Goal: Information Seeking & Learning: Learn about a topic

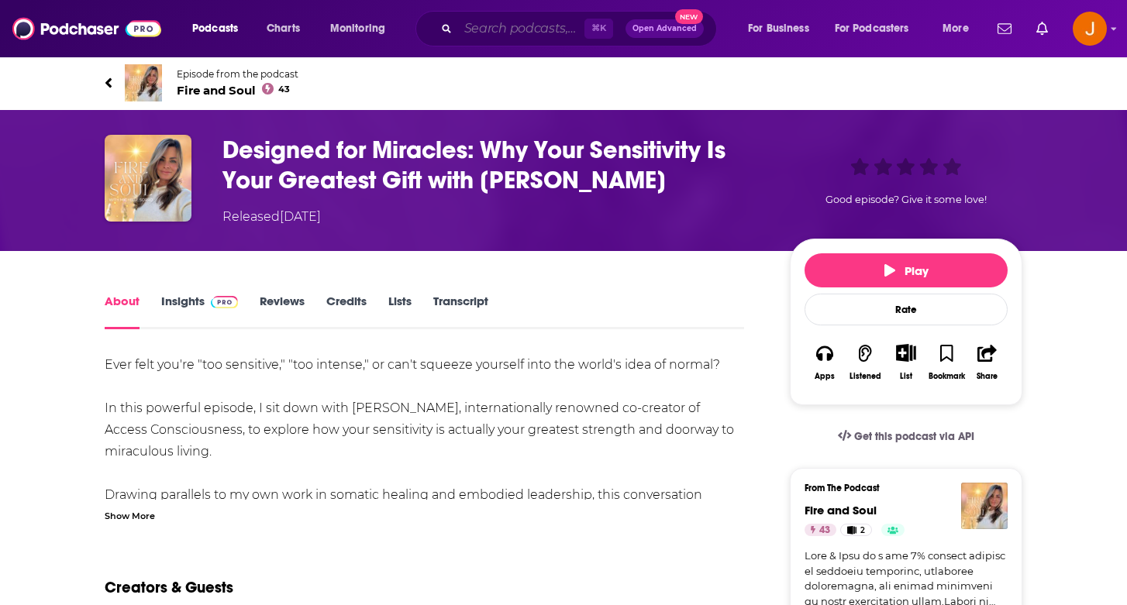
click at [484, 21] on input "Search podcasts, credits, & more..." at bounding box center [521, 28] width 126 height 25
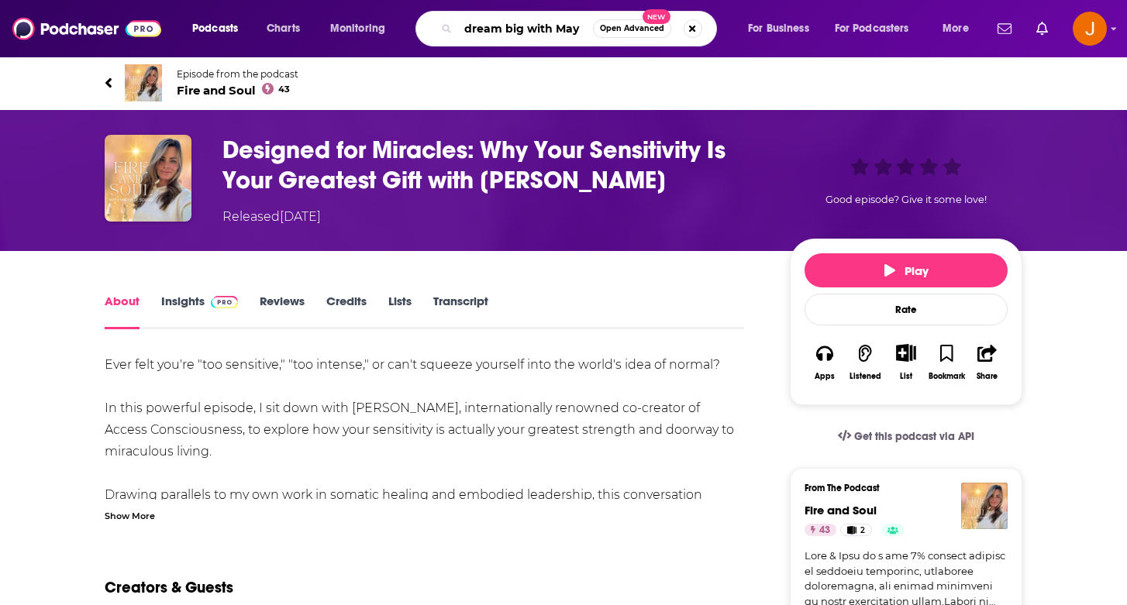
type input "dream big with May"
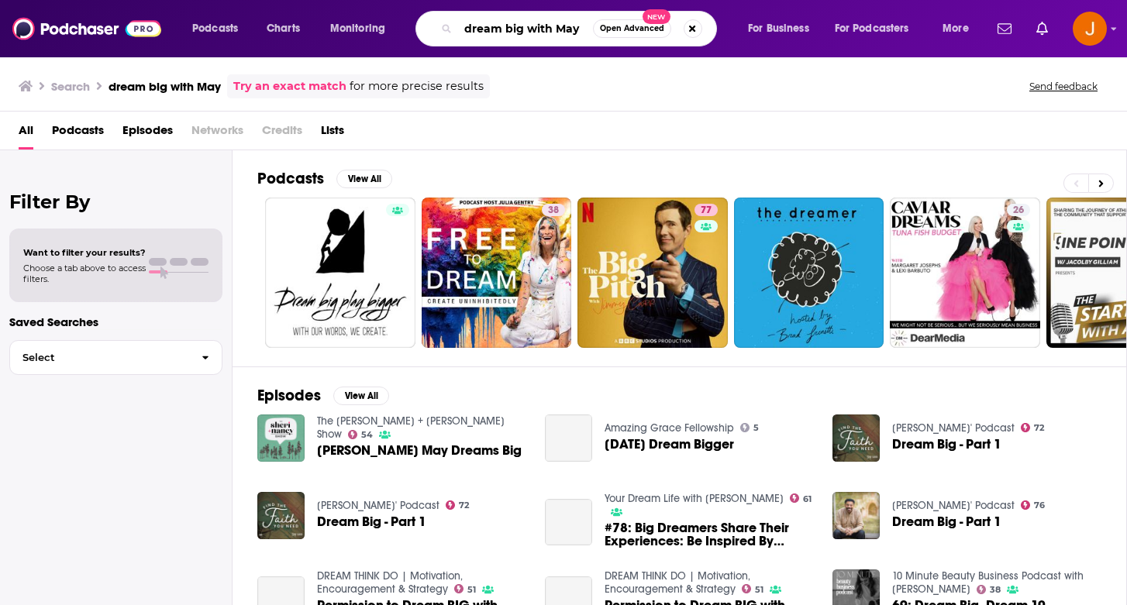
click at [574, 22] on input "dream big with May" at bounding box center [525, 28] width 135 height 25
click at [579, 29] on input "dream big with May" at bounding box center [525, 28] width 135 height 25
type input "dream big with [PERSON_NAME]"
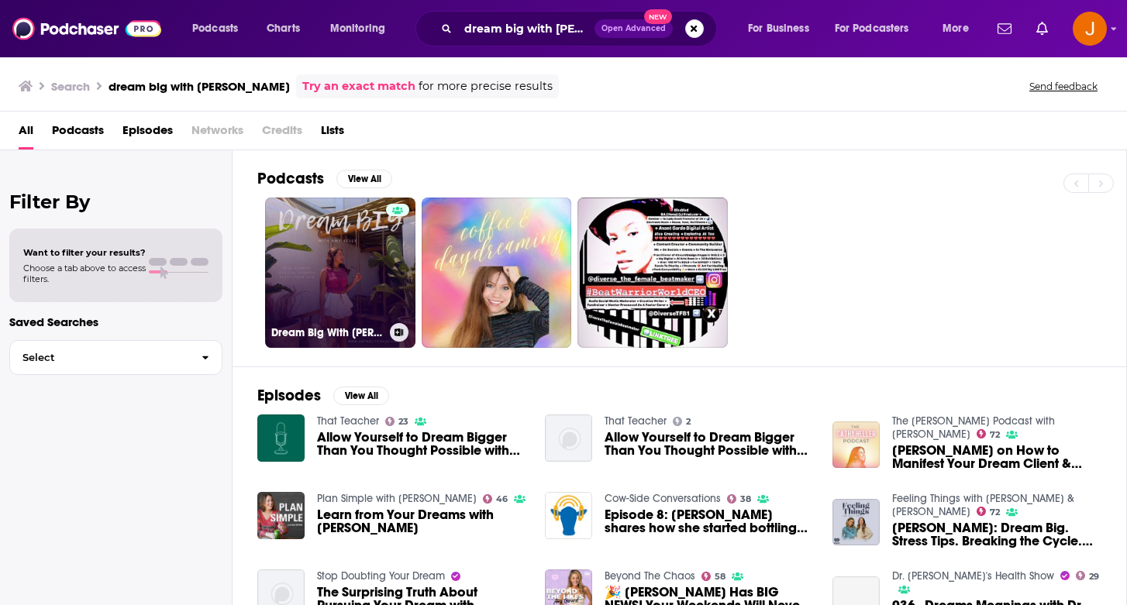
click at [329, 286] on link "Dream Big With [PERSON_NAME]" at bounding box center [340, 273] width 150 height 150
